Goal: Information Seeking & Learning: Learn about a topic

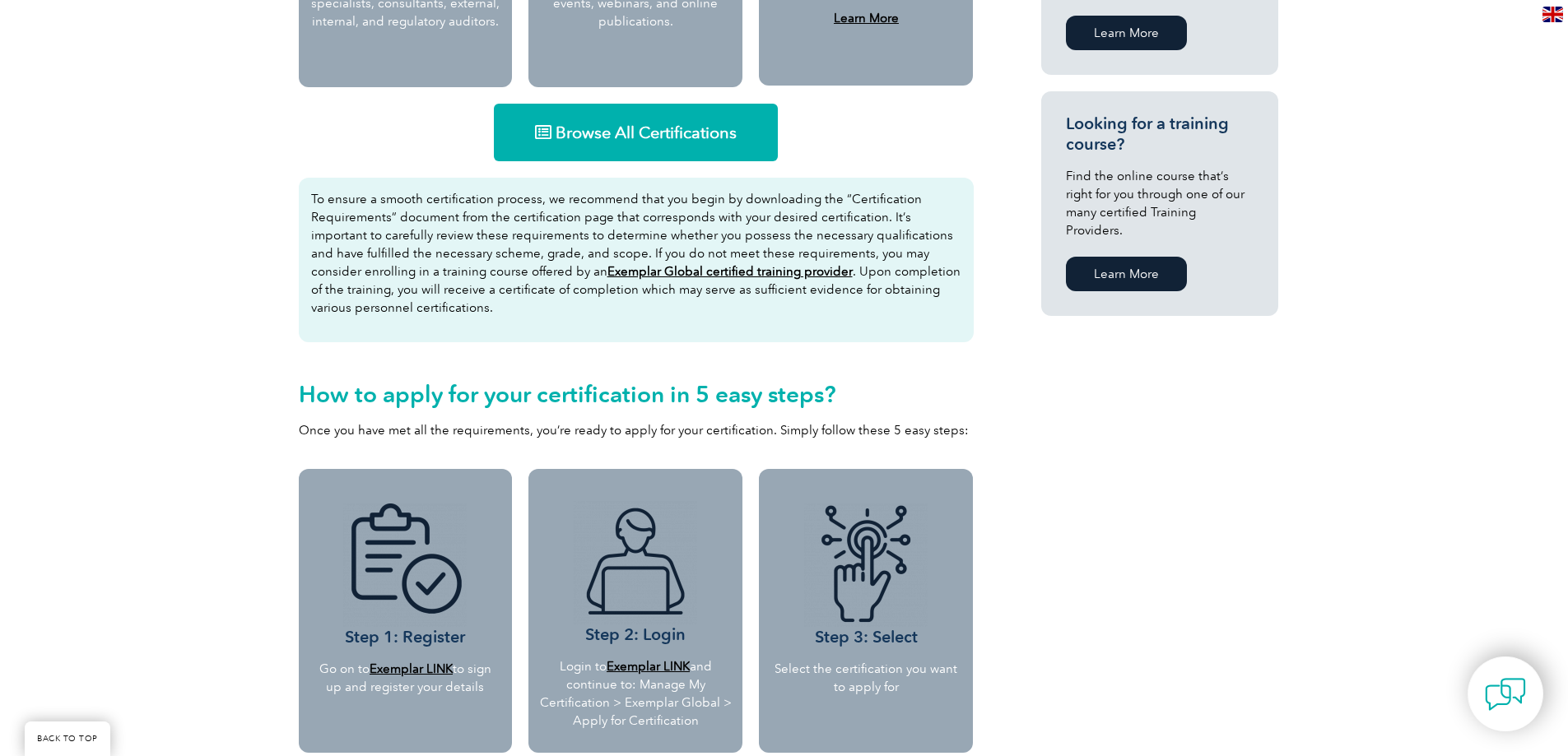
scroll to position [1070, 0]
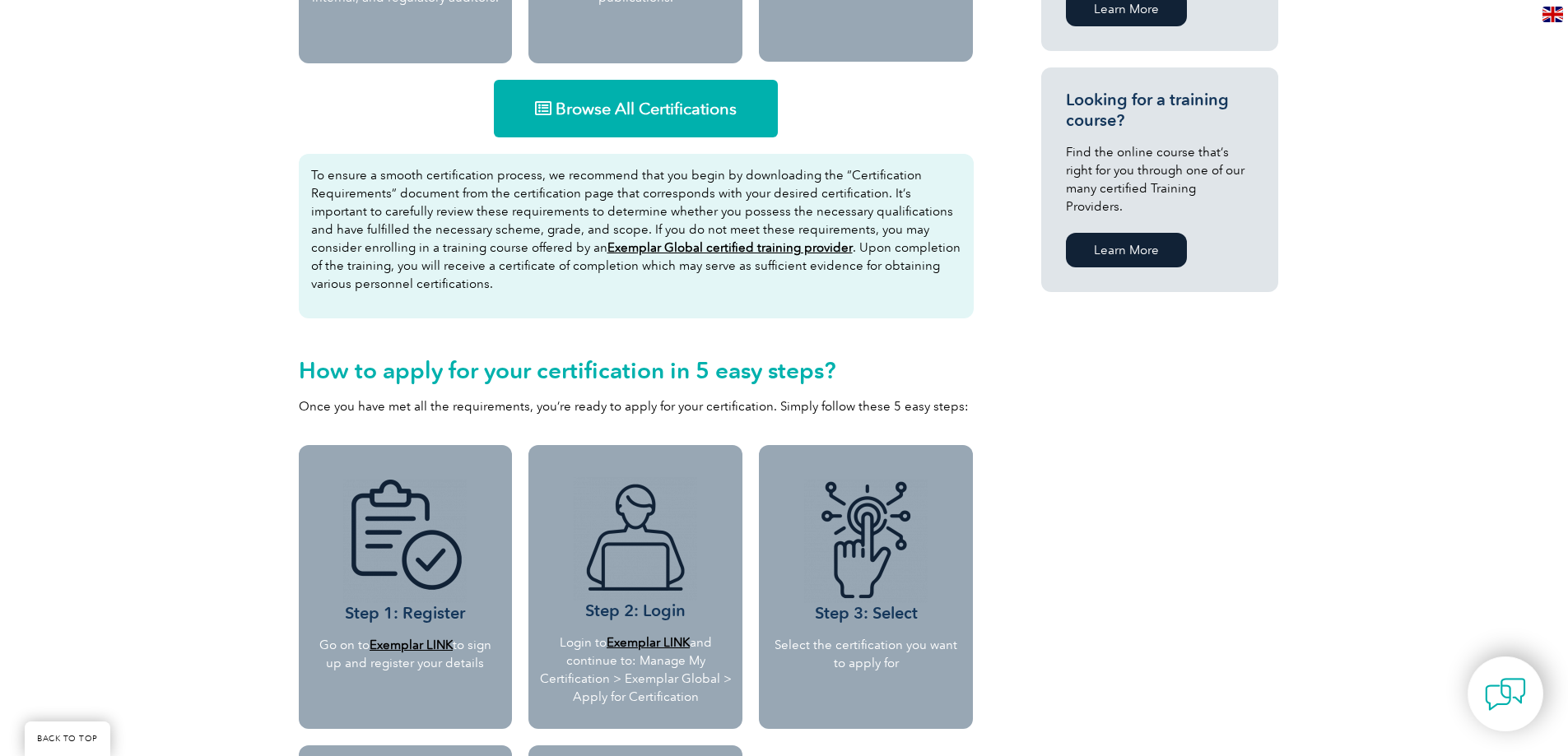
click at [694, 103] on span "Browse All Certifications" at bounding box center [646, 109] width 181 height 16
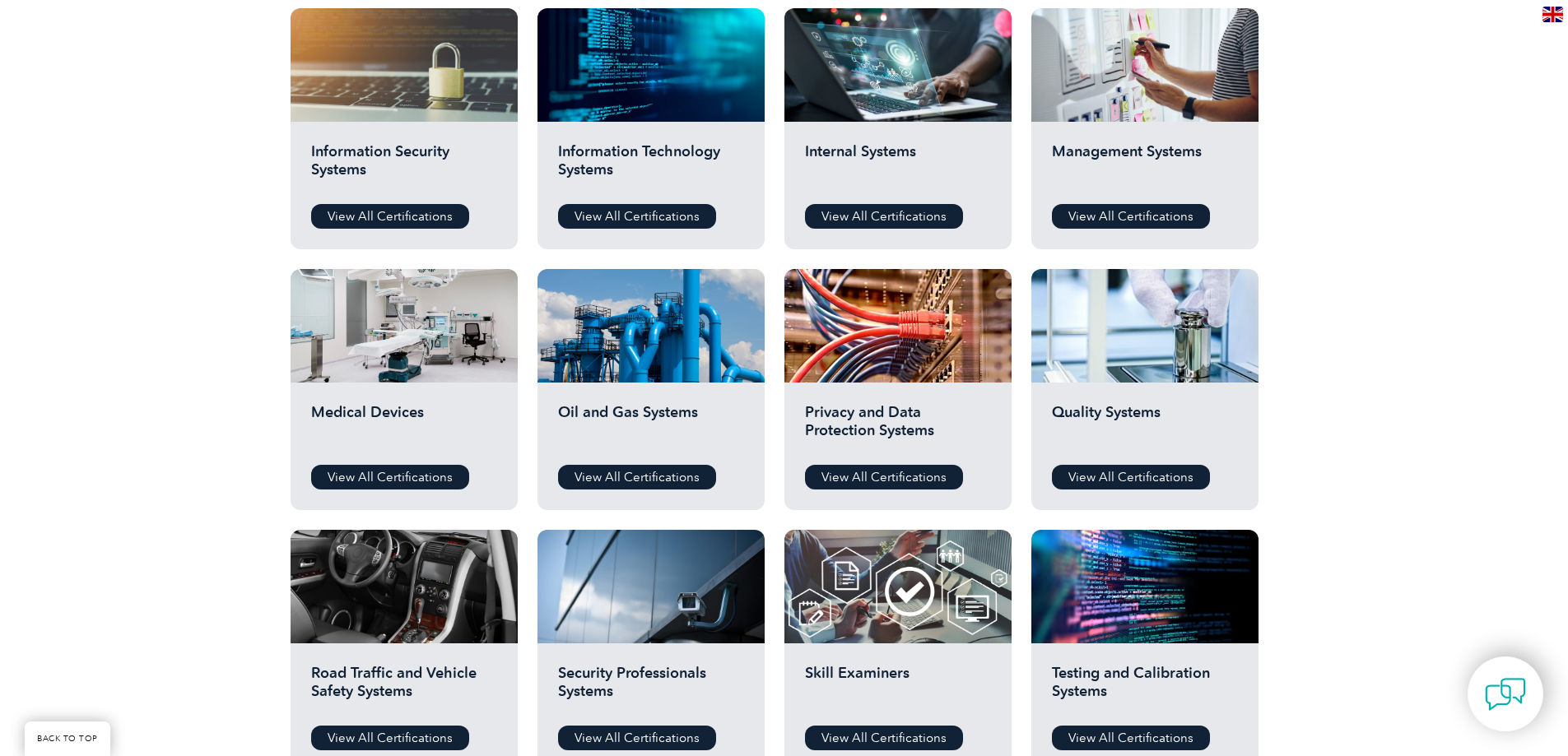
scroll to position [906, 0]
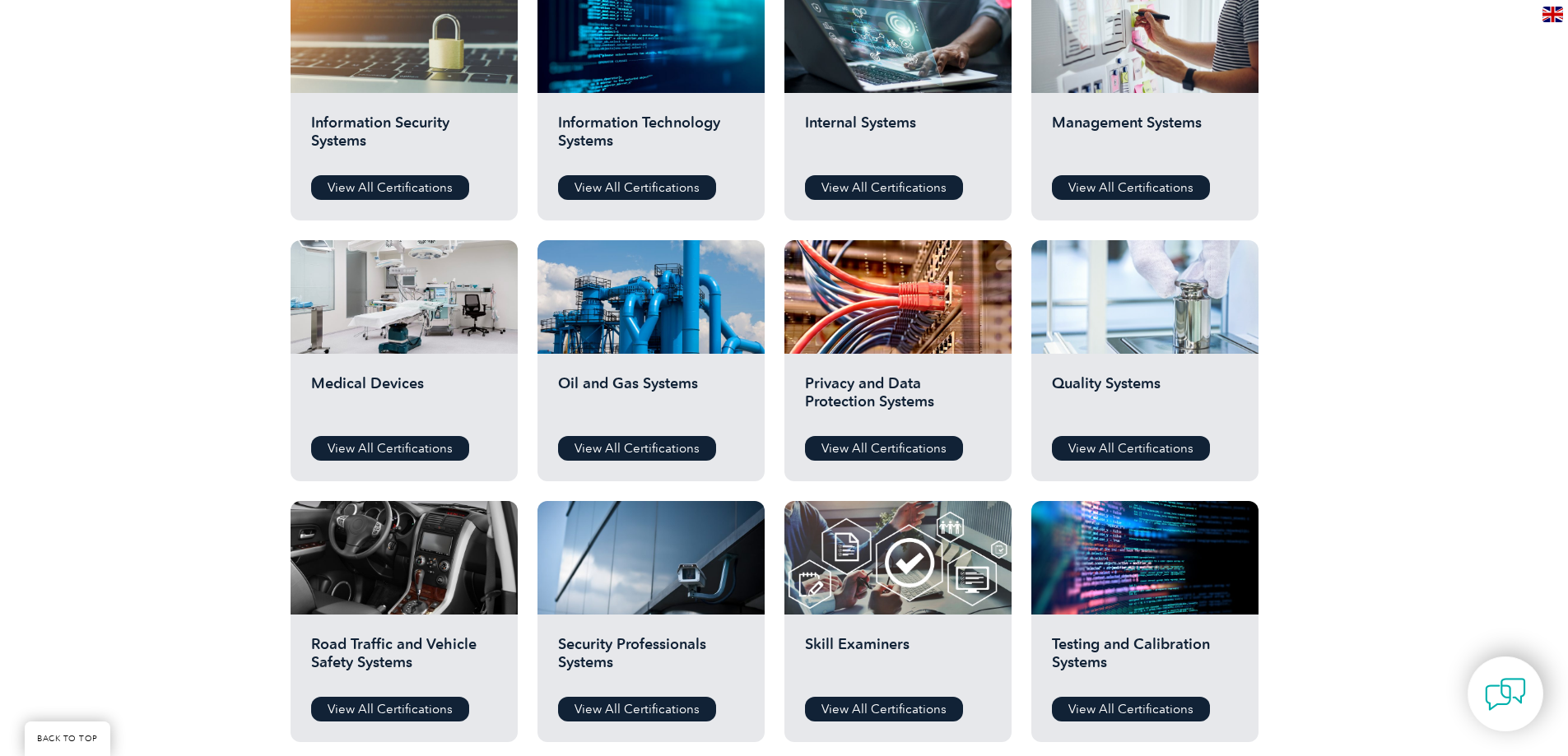
click at [1164, 328] on div at bounding box center [1144, 297] width 227 height 114
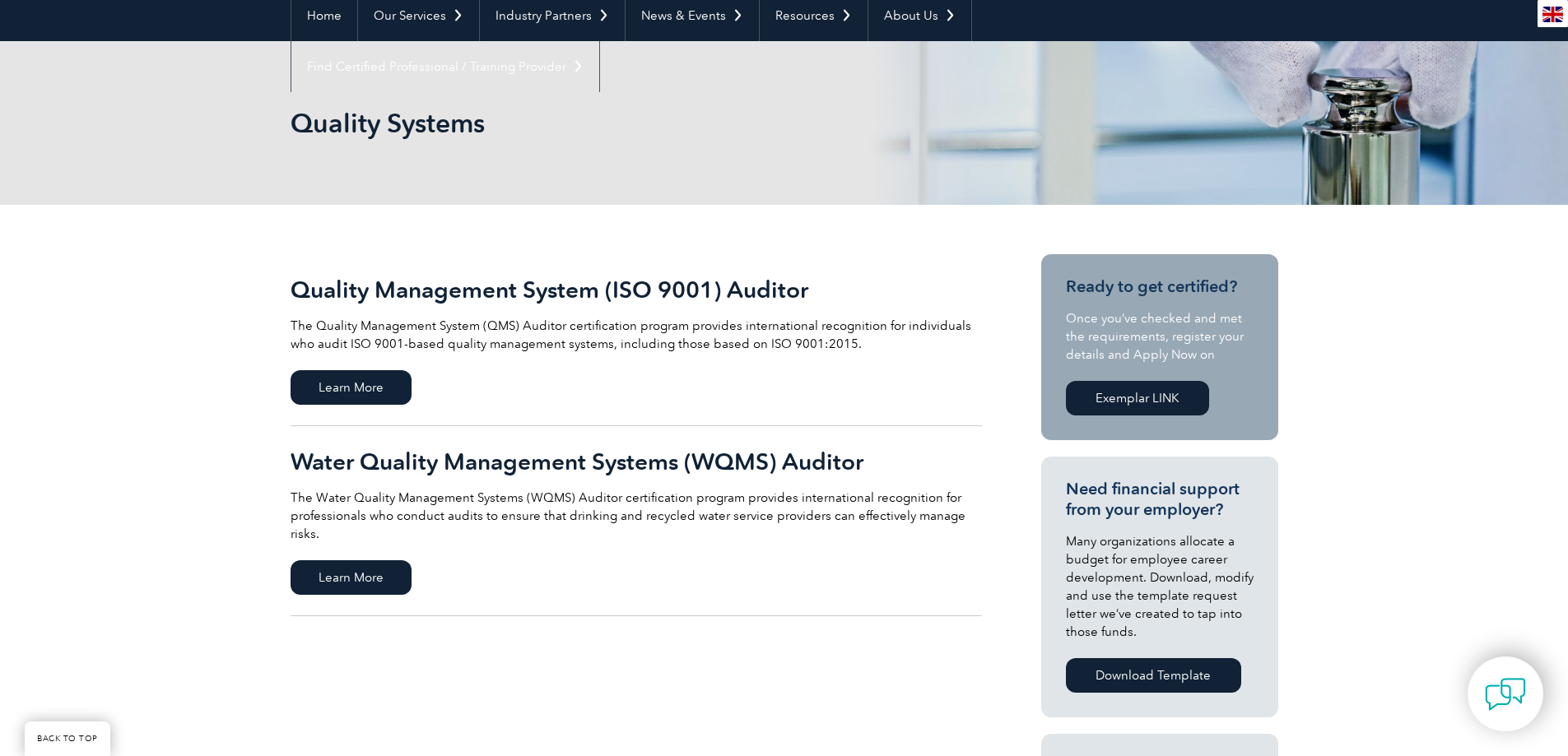
scroll to position [247, 0]
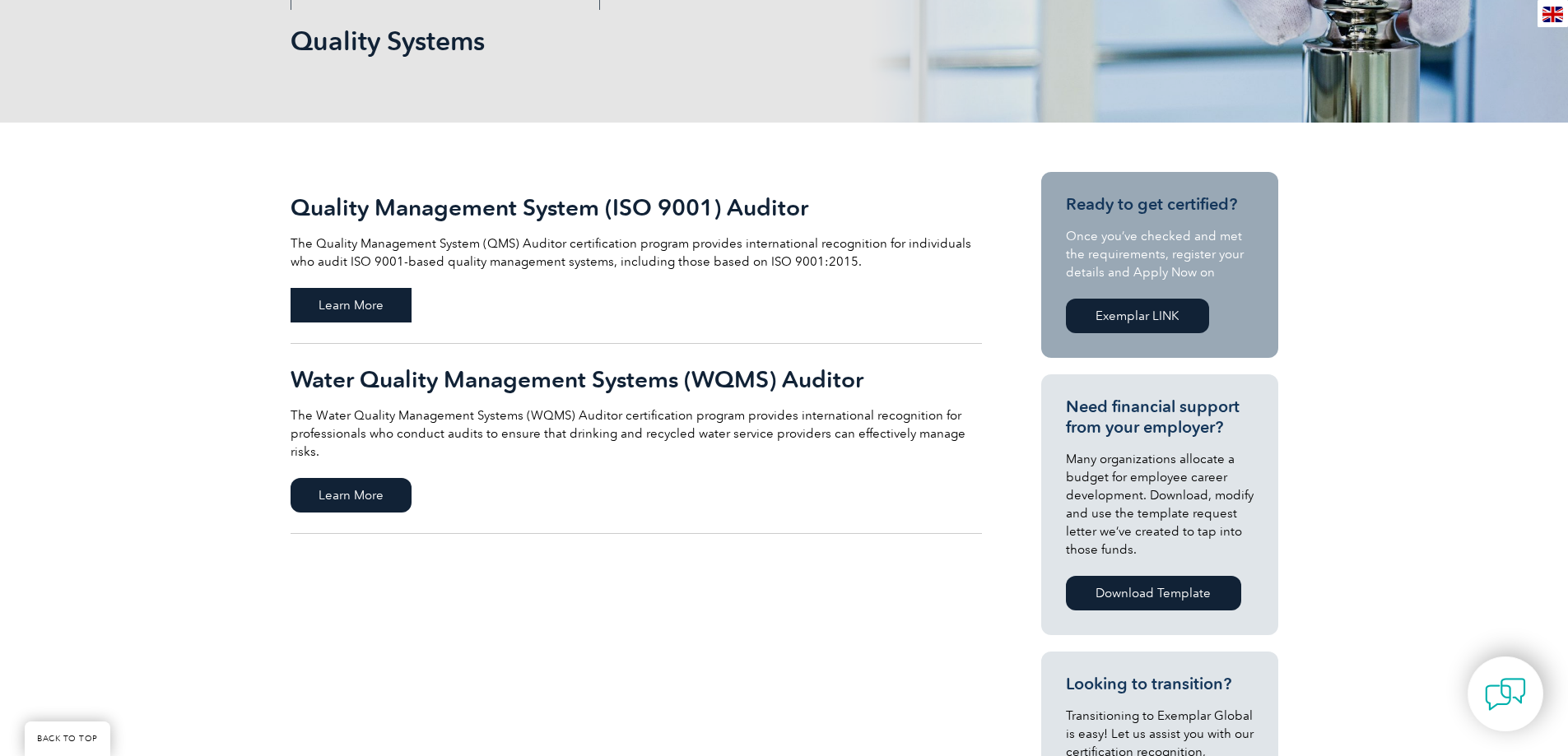
click at [402, 306] on span "Learn More" at bounding box center [351, 305] width 121 height 35
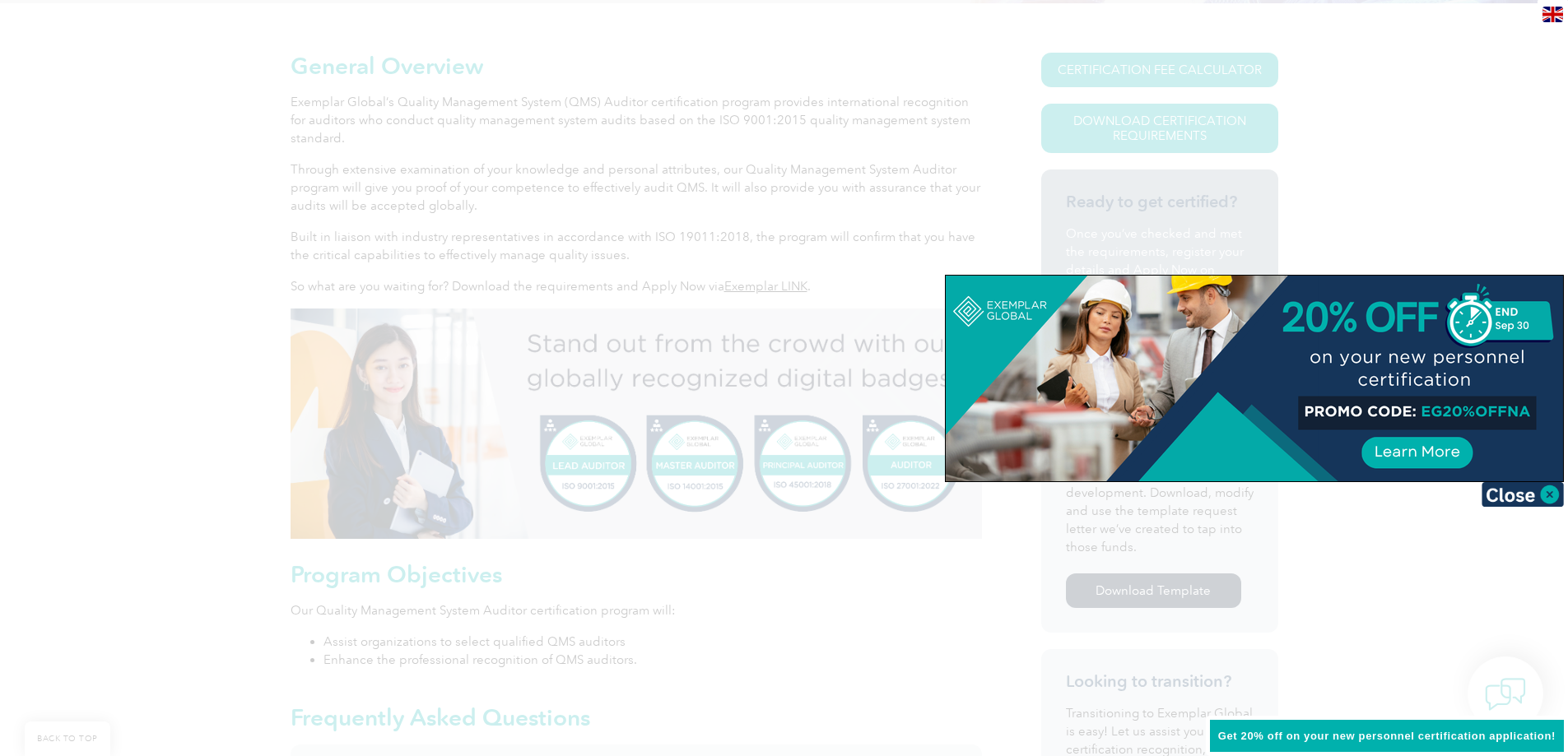
scroll to position [411, 0]
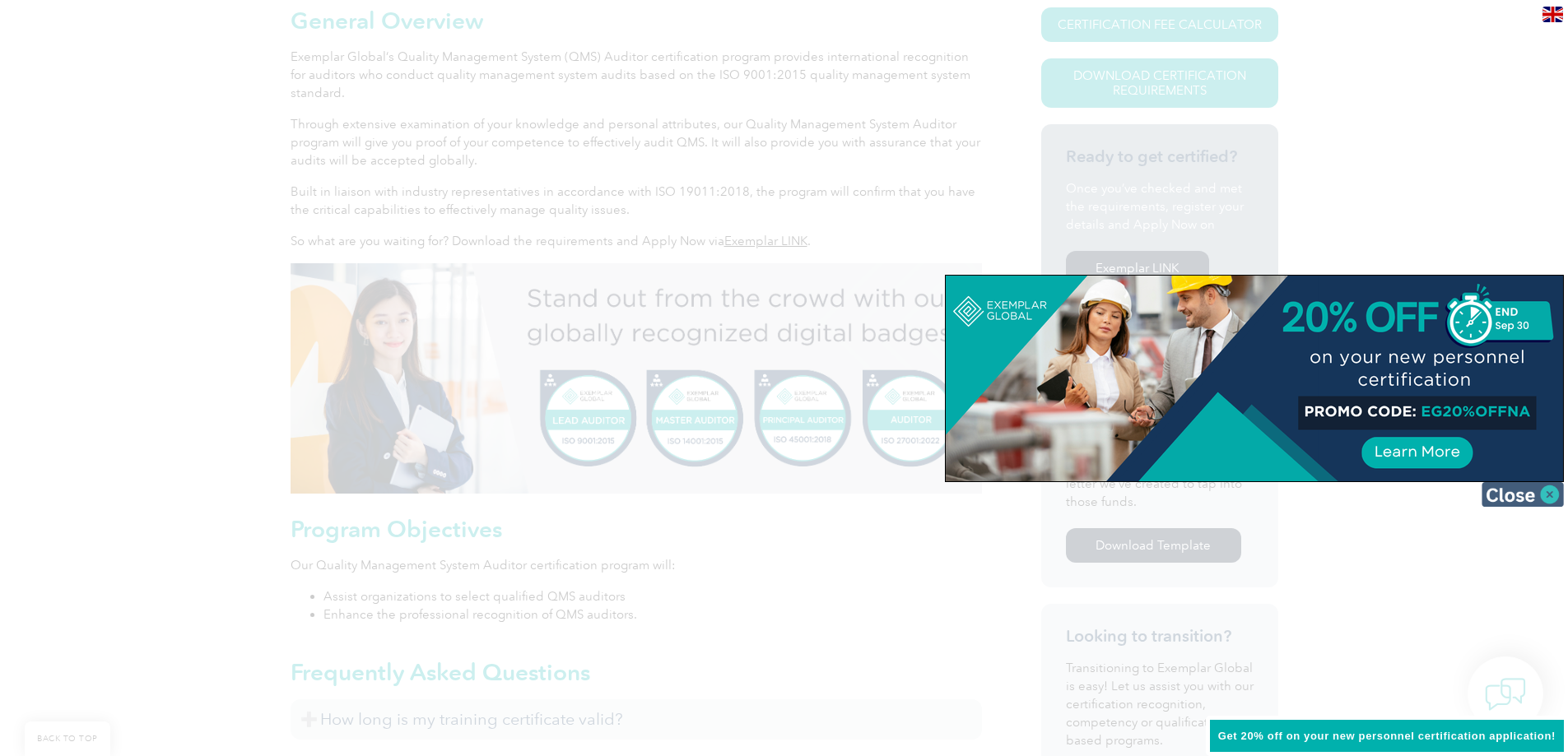
click at [1559, 497] on img at bounding box center [1523, 495] width 82 height 25
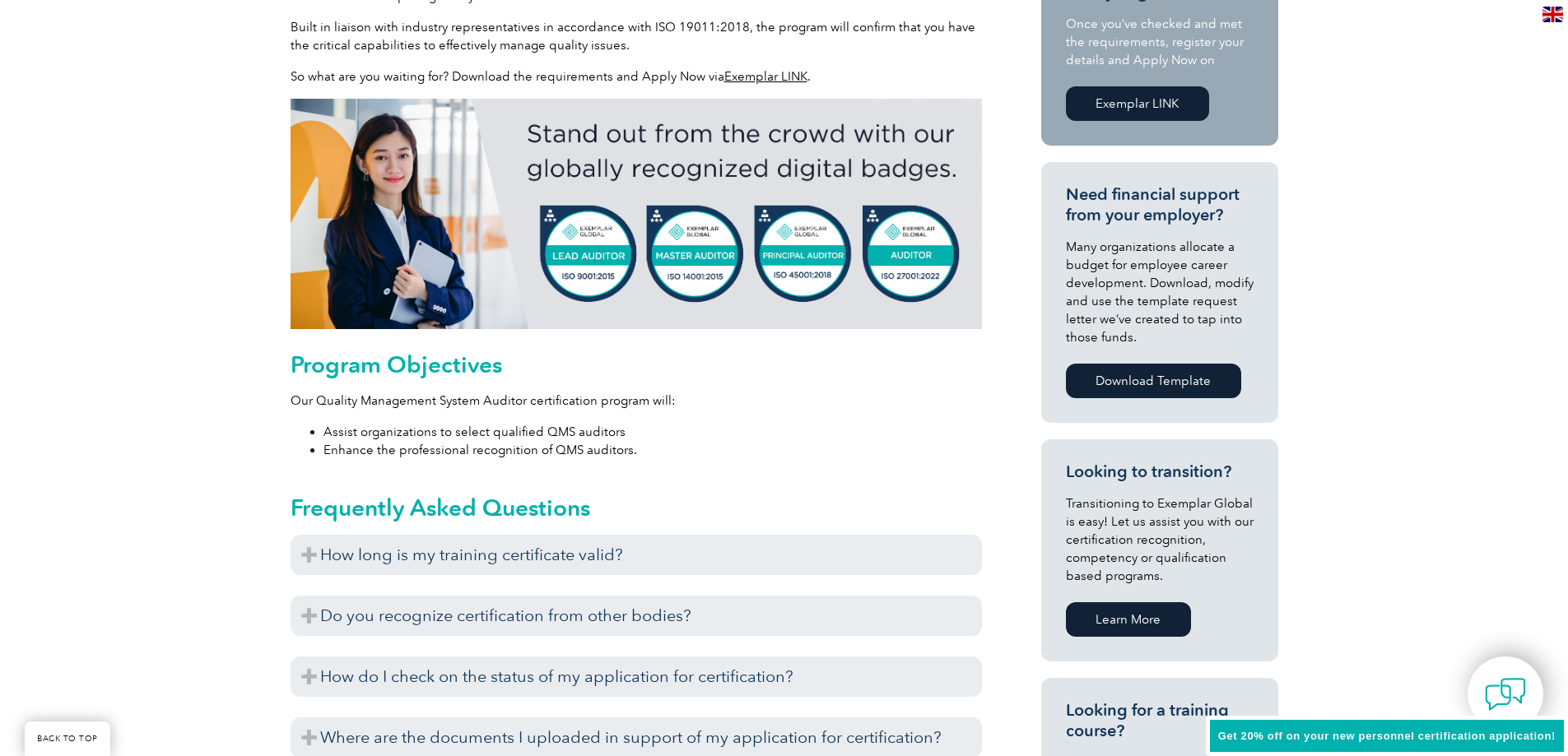
scroll to position [658, 0]
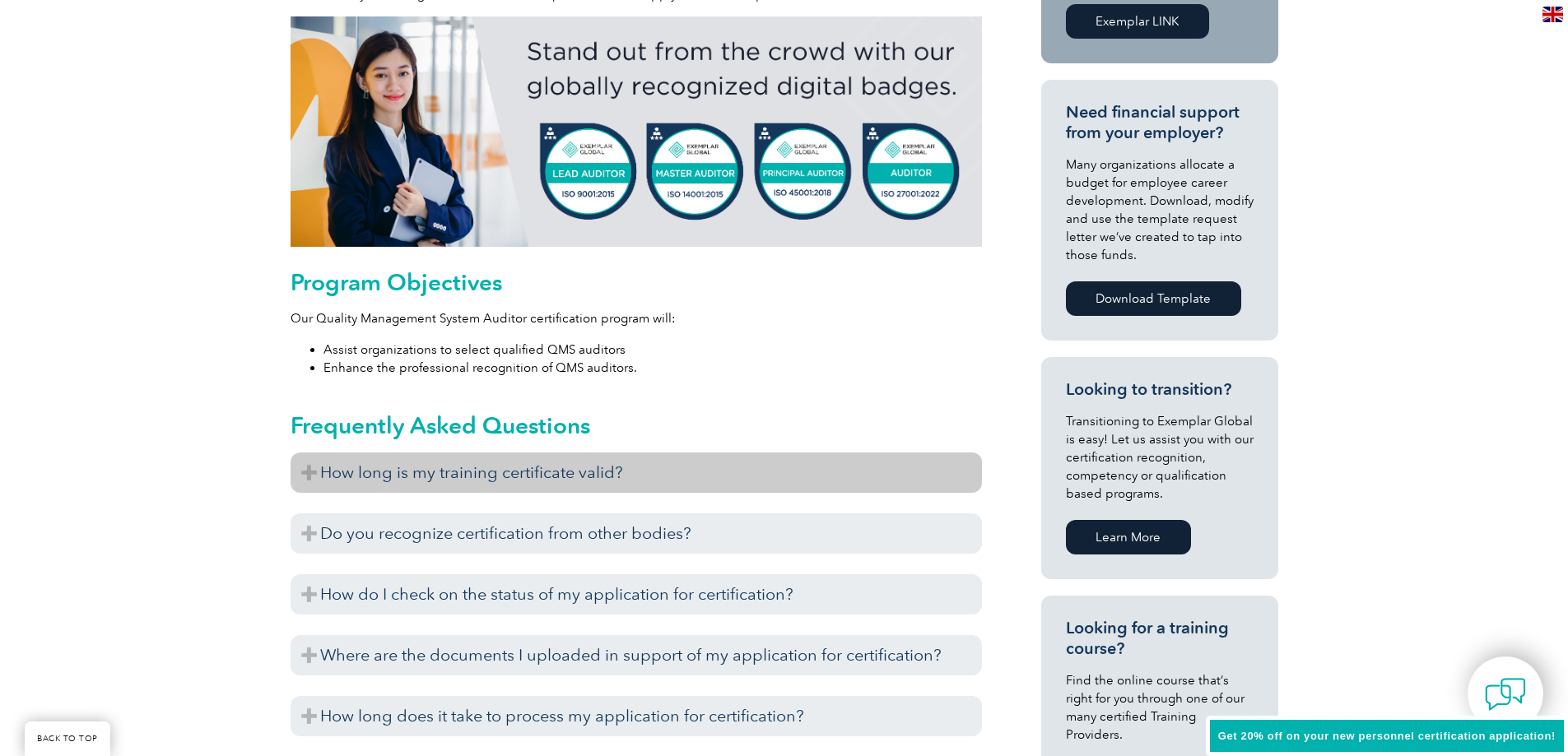
click at [386, 469] on h3 "How long is my training certificate valid?" at bounding box center [636, 472] width 691 height 40
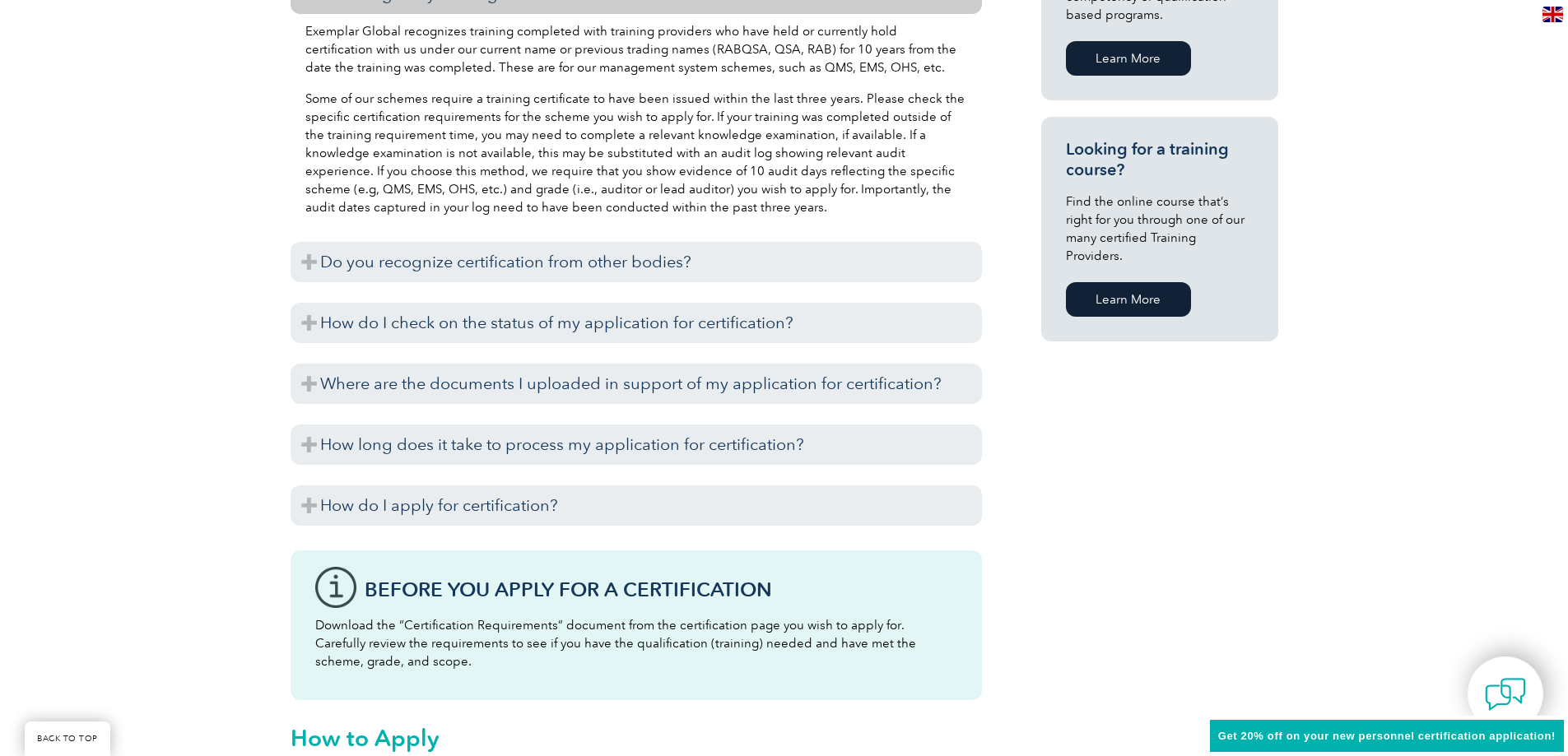
scroll to position [1152, 0]
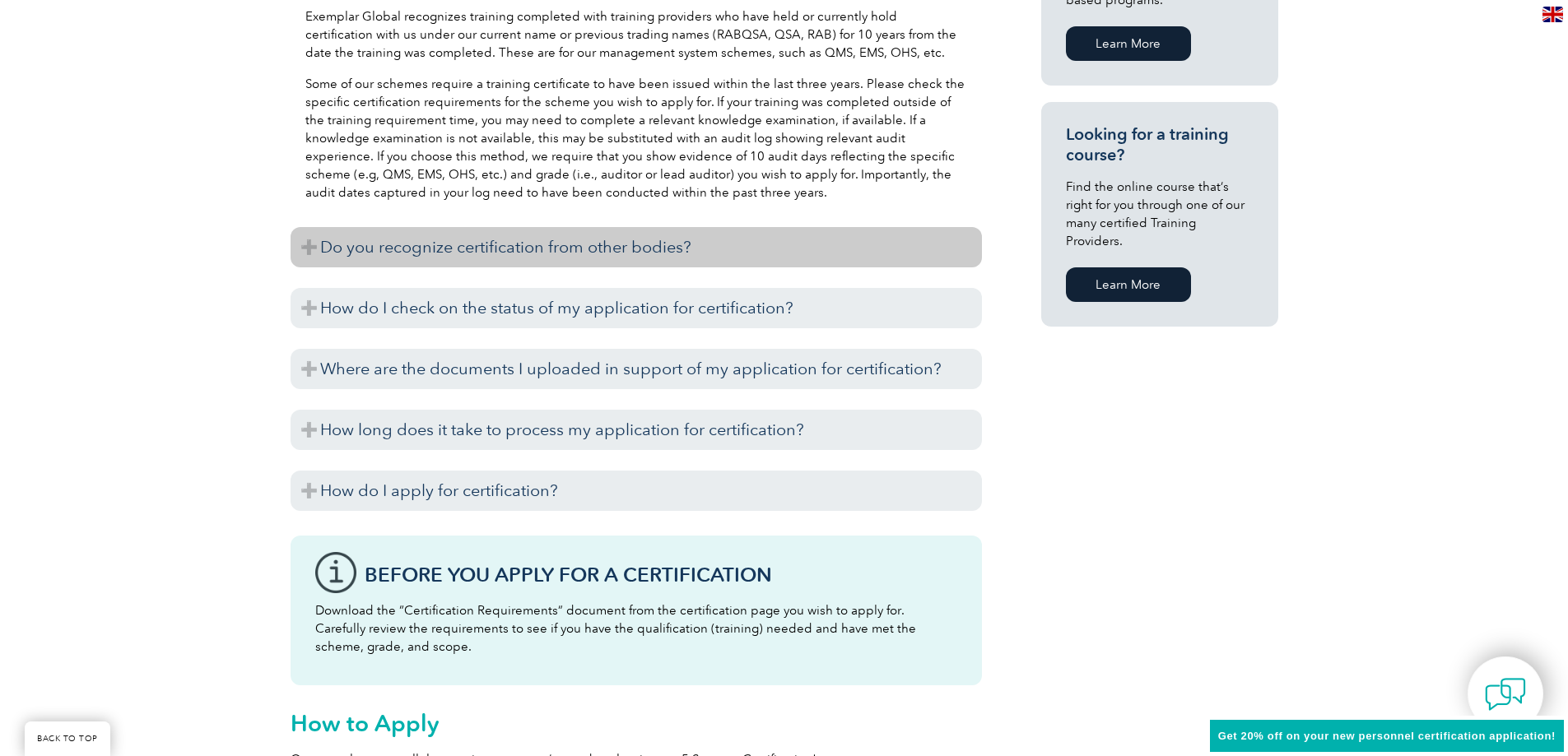
click at [529, 252] on h3 "Do you recognize certification from other bodies?" at bounding box center [636, 247] width 691 height 40
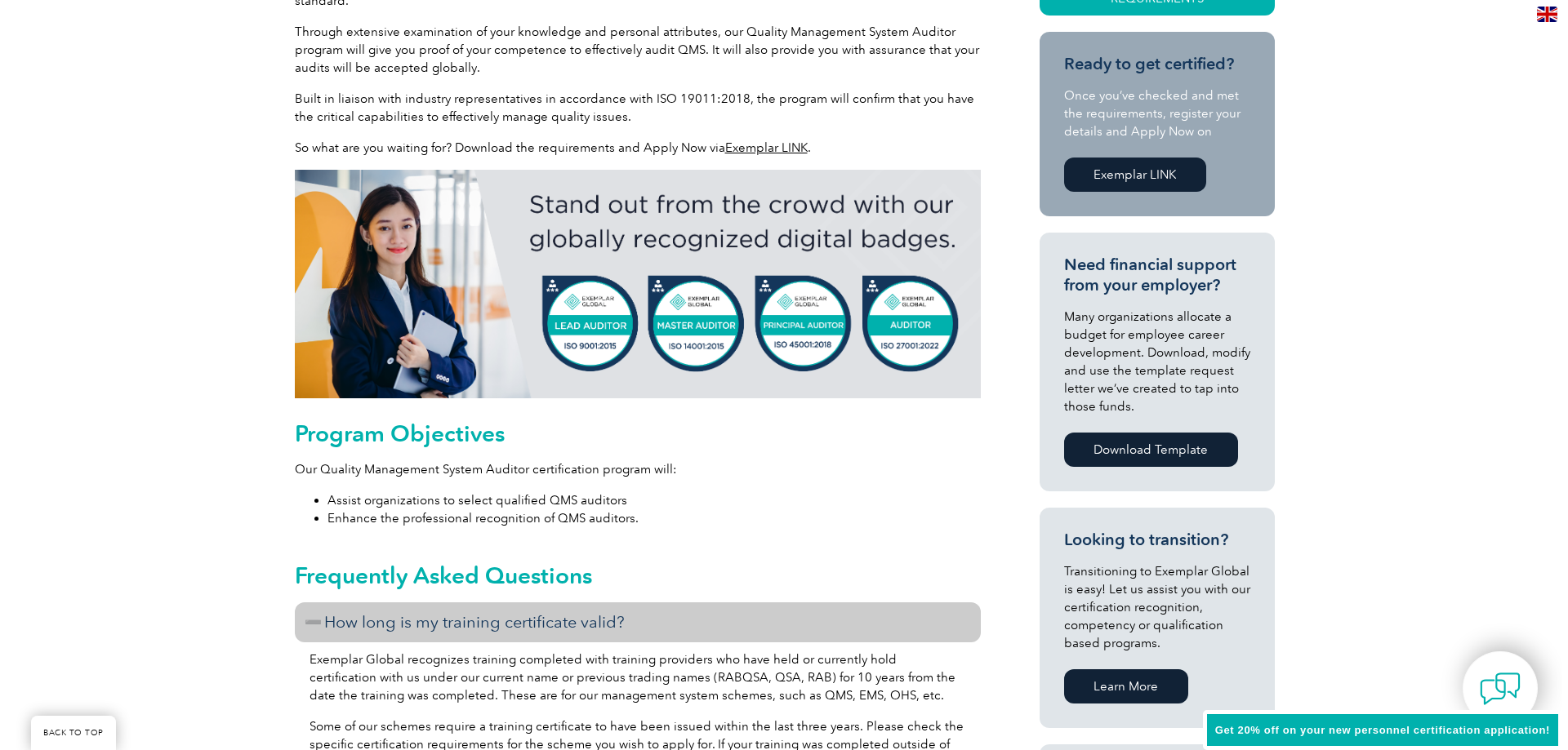
scroll to position [245, 0]
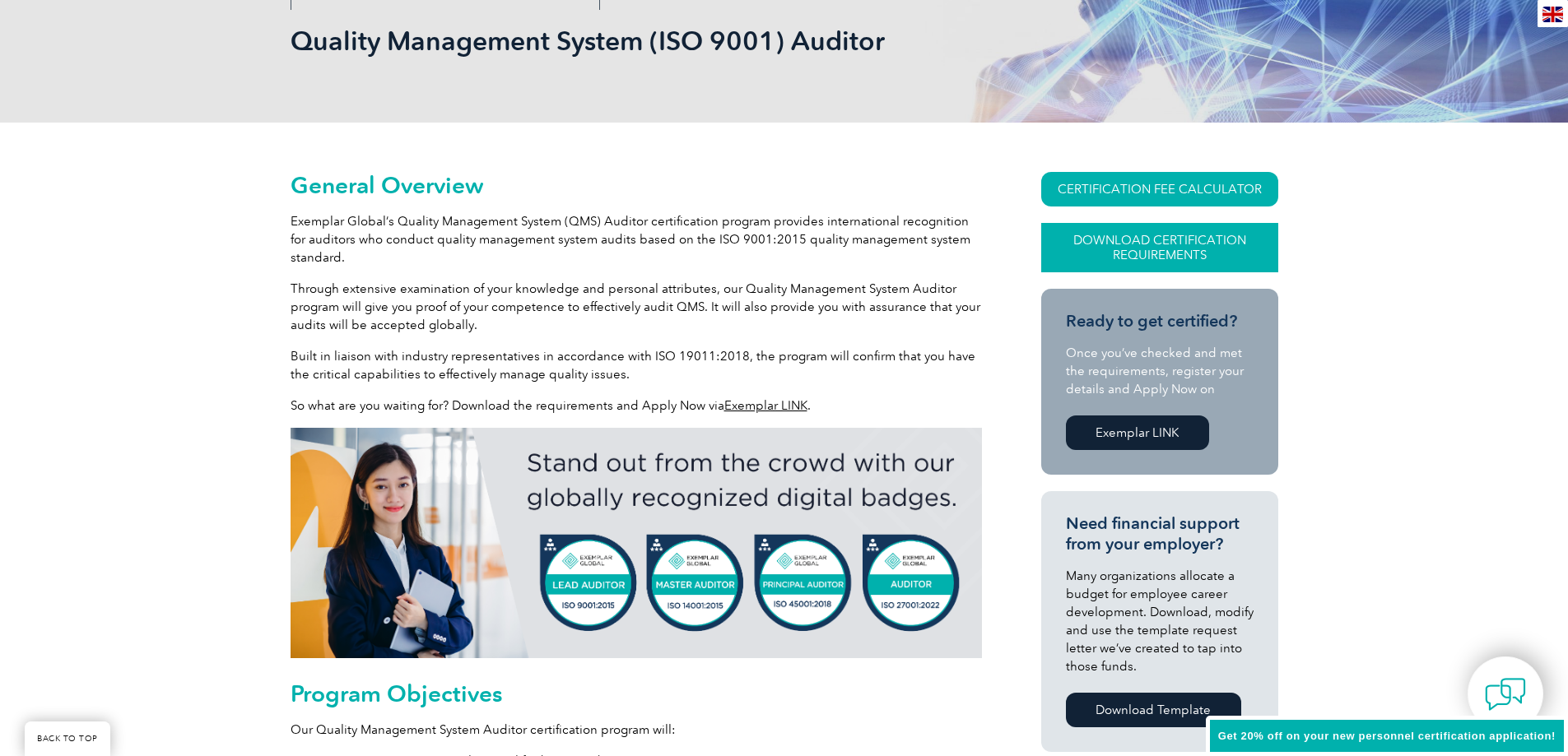
click at [1180, 235] on link "Download Certification Requirements" at bounding box center [1159, 247] width 237 height 49
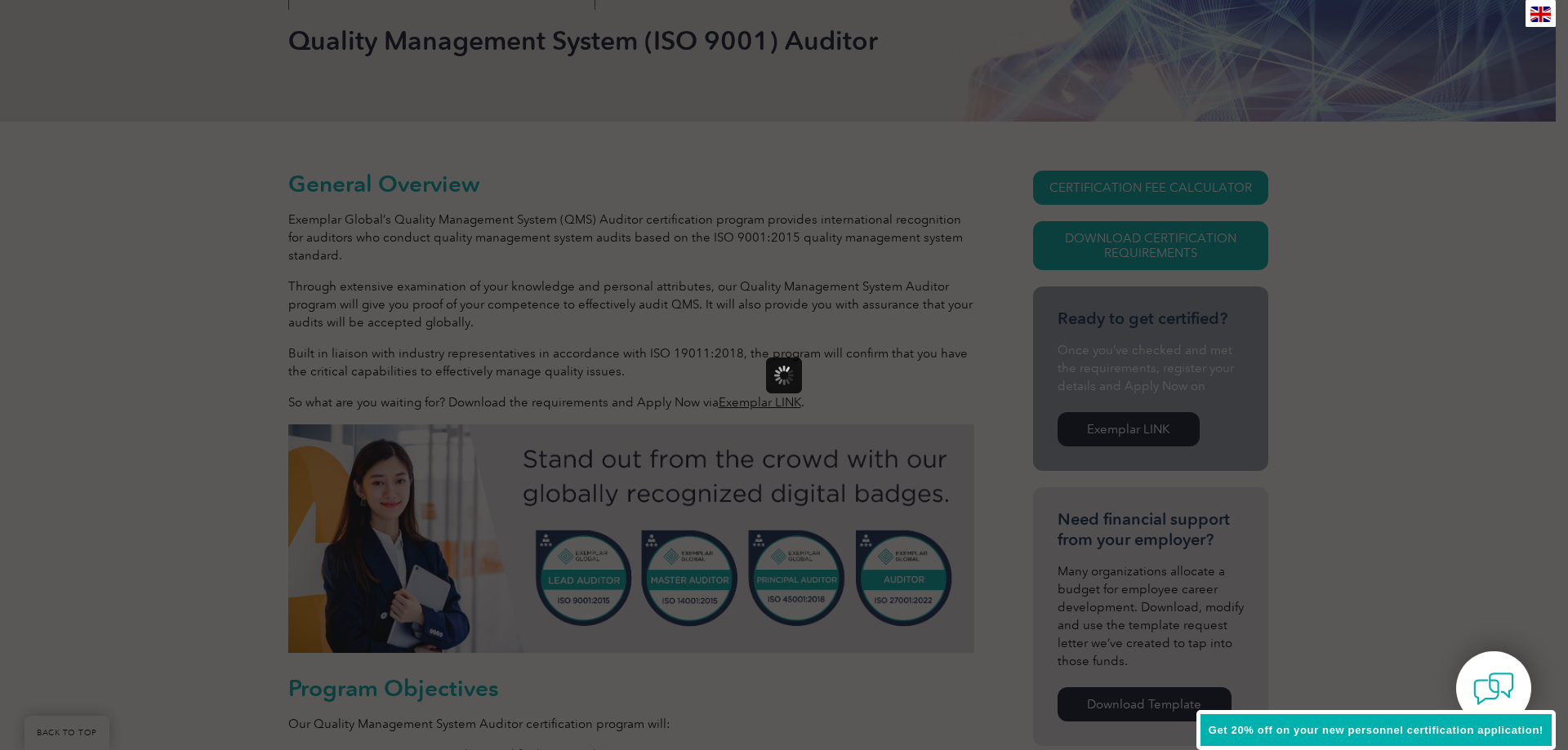
scroll to position [0, 0]
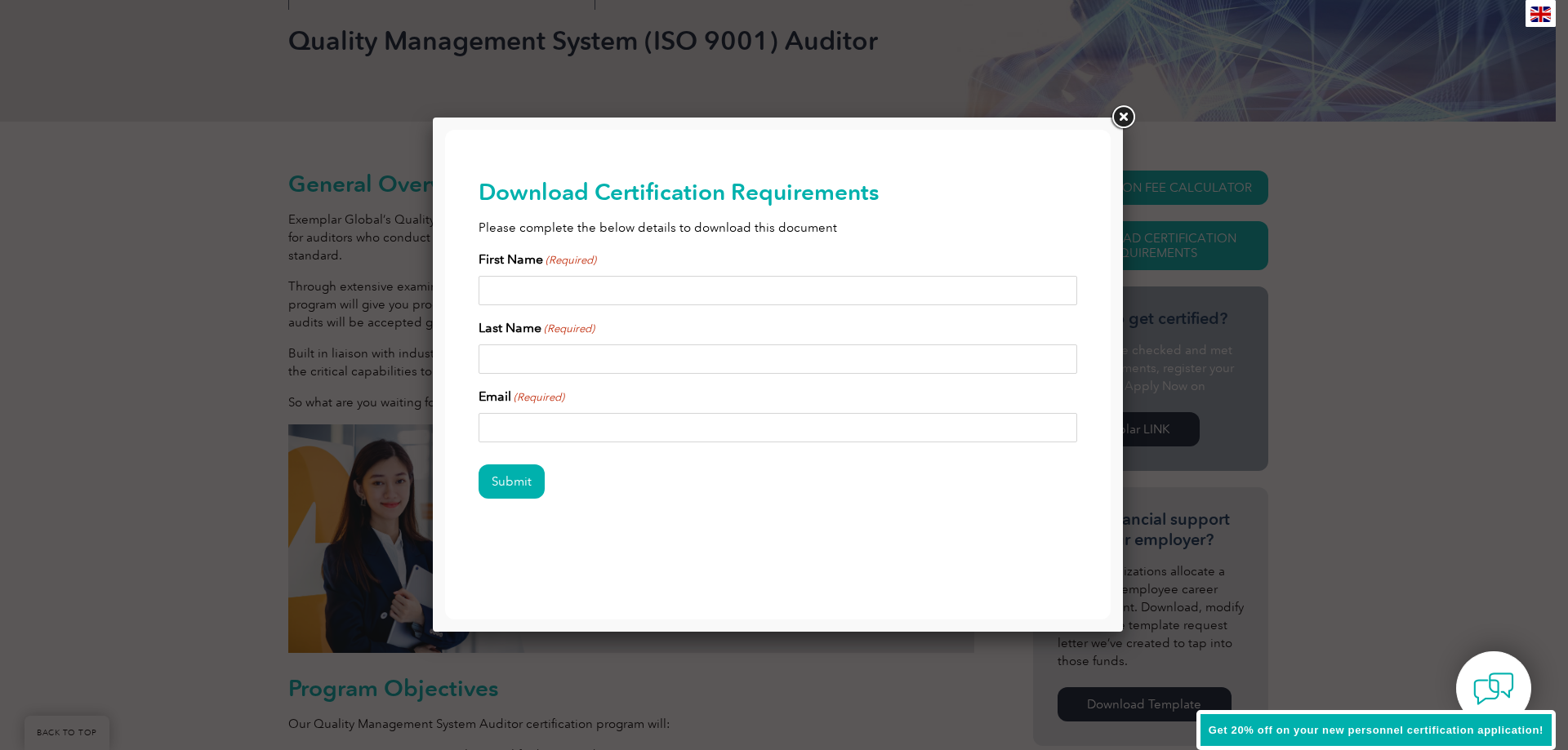
click at [1118, 113] on link at bounding box center [1122, 117] width 29 height 29
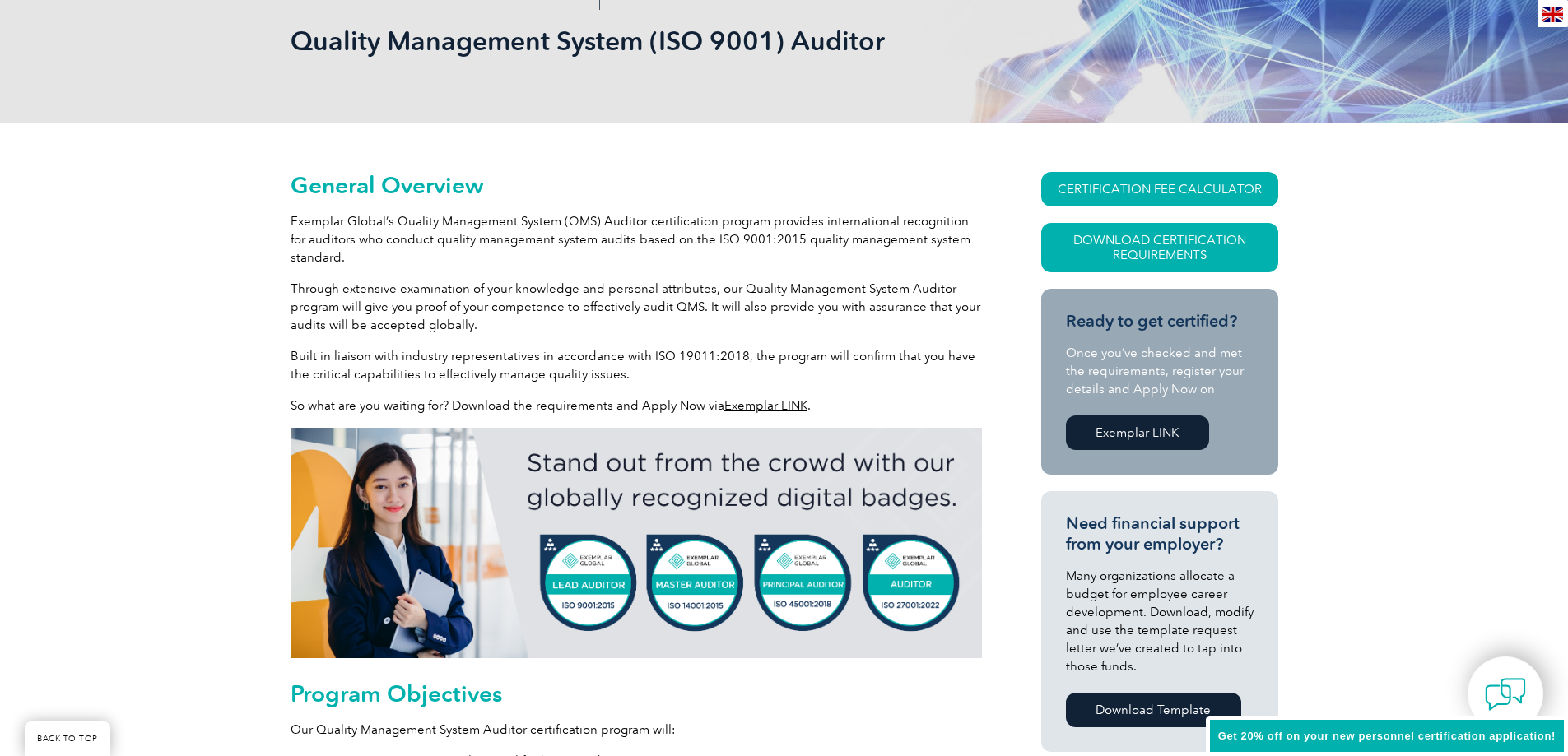
click at [1201, 179] on link "CERTIFICATION FEE CALCULATOR" at bounding box center [1159, 189] width 237 height 35
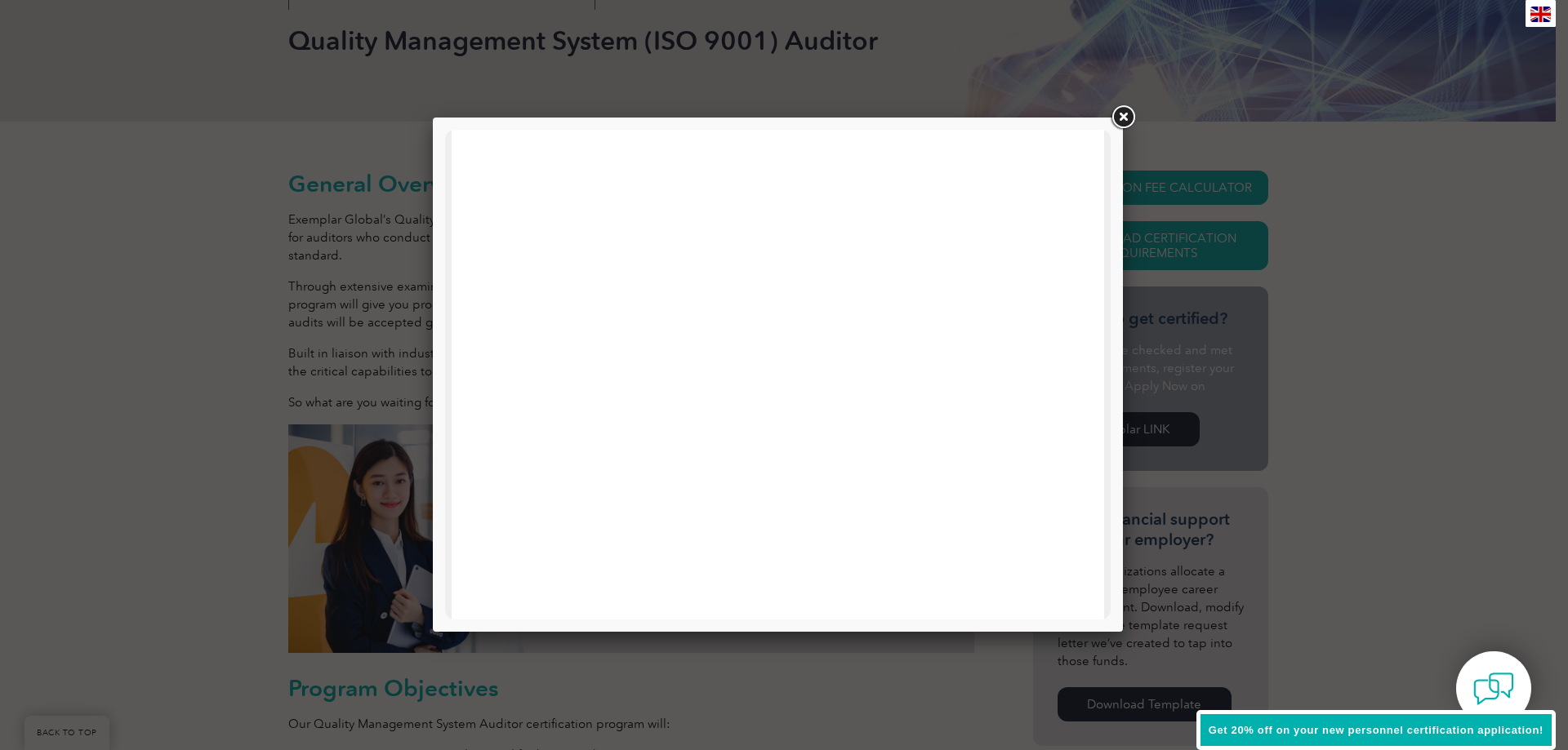
click at [1125, 114] on link at bounding box center [1122, 117] width 29 height 29
